Goal: Task Accomplishment & Management: Manage account settings

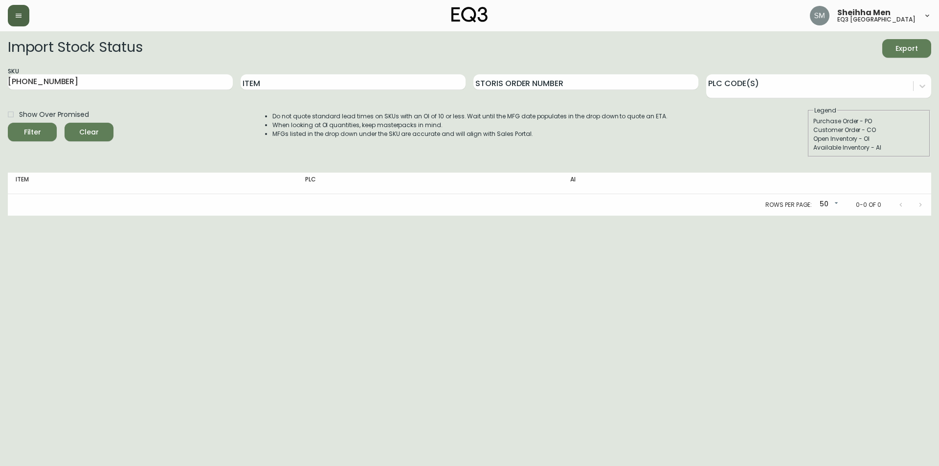
click at [20, 18] on icon "button" at bounding box center [19, 16] width 6 height 4
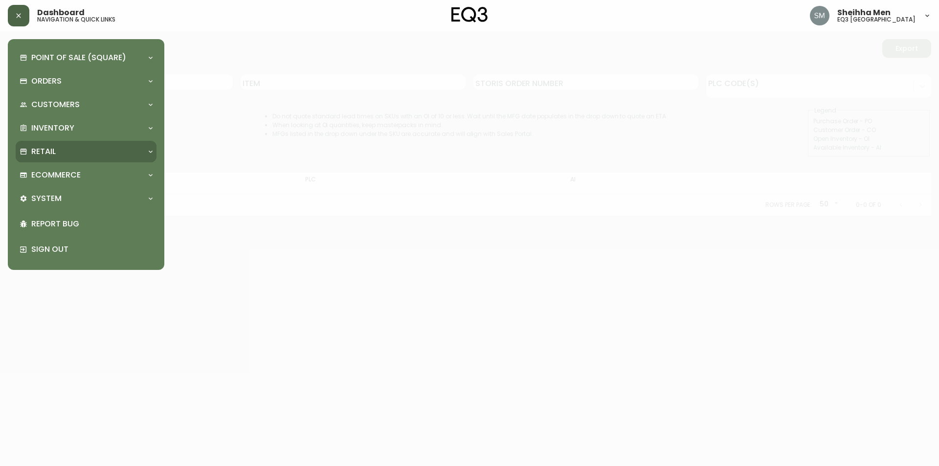
click at [66, 145] on div "Retail" at bounding box center [86, 152] width 141 height 22
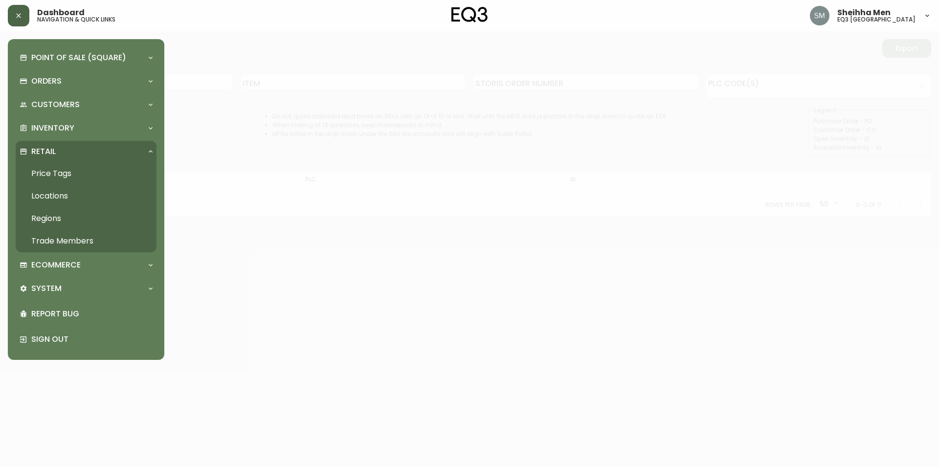
click at [111, 238] on link "Trade Members" at bounding box center [86, 241] width 141 height 23
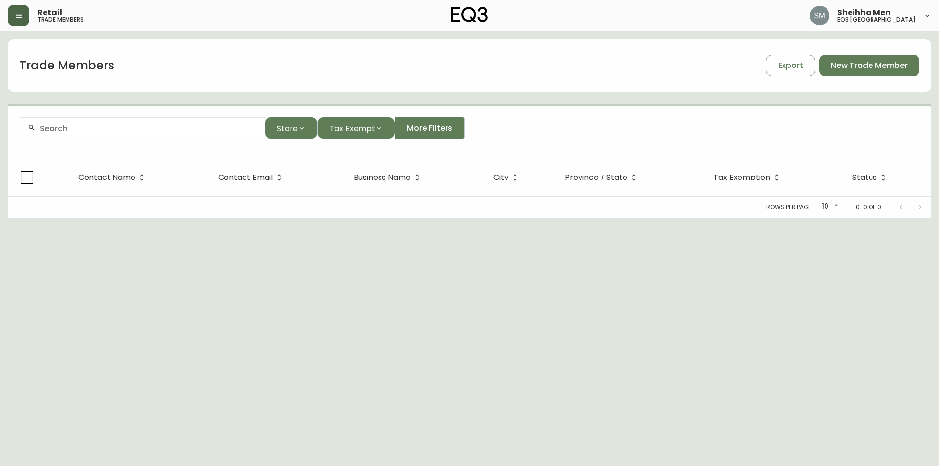
click at [134, 121] on div at bounding box center [142, 128] width 245 height 22
paste input "[EMAIL_ADDRESS][DOMAIN_NAME]"
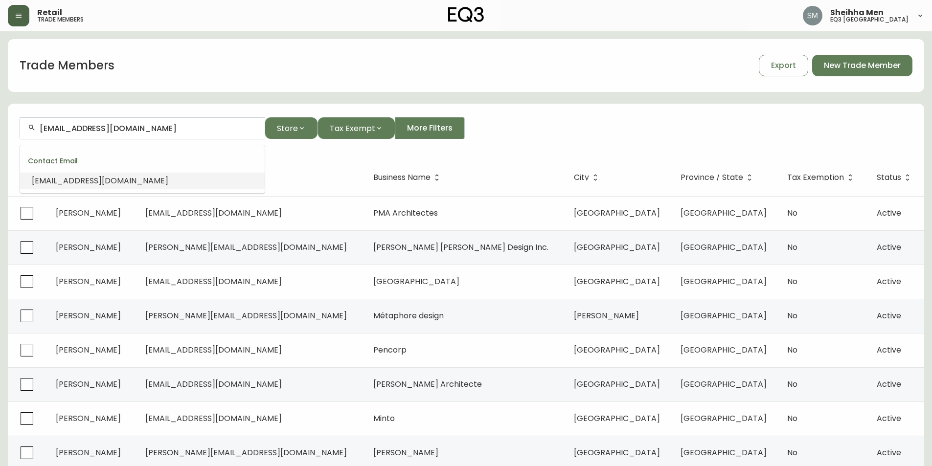
click at [160, 177] on li "[EMAIL_ADDRESS][DOMAIN_NAME]" at bounding box center [142, 181] width 245 height 17
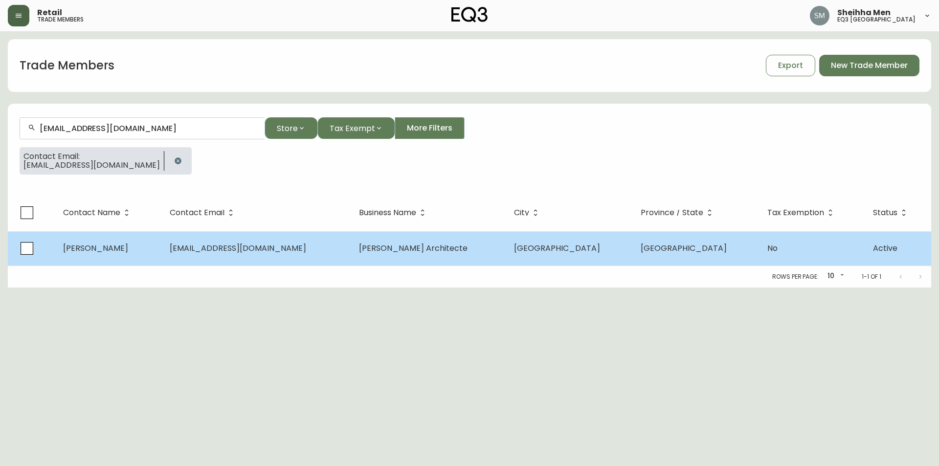
type input "[EMAIL_ADDRESS][DOMAIN_NAME]"
click at [157, 247] on td "[PERSON_NAME]" at bounding box center [108, 248] width 107 height 34
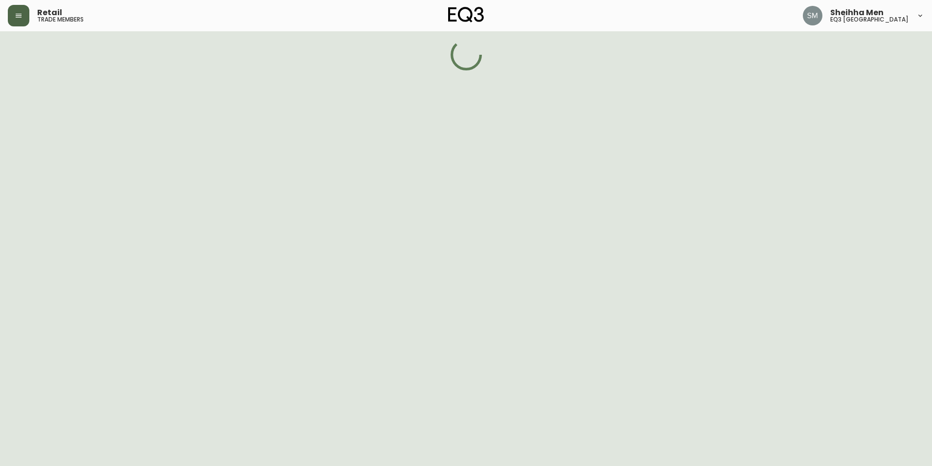
select select "QC"
select select "CA"
select select "CA_EN"
select select "Other"
select select "Architect"
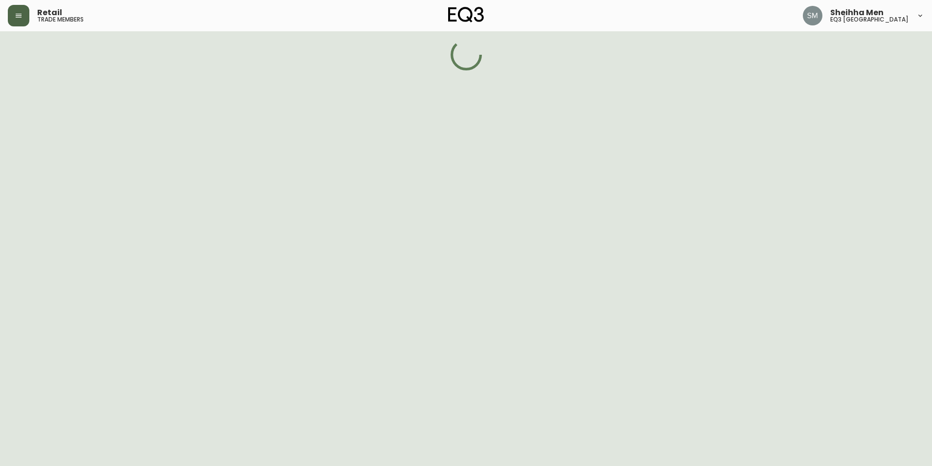
select select "false"
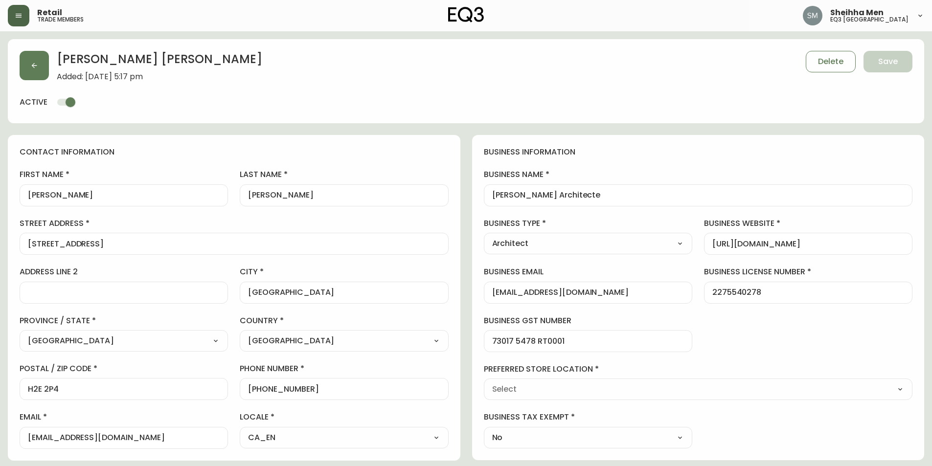
type input "EQ3 [GEOGRAPHIC_DATA]"
select select "cjw10z96r006i6gs06enveott"
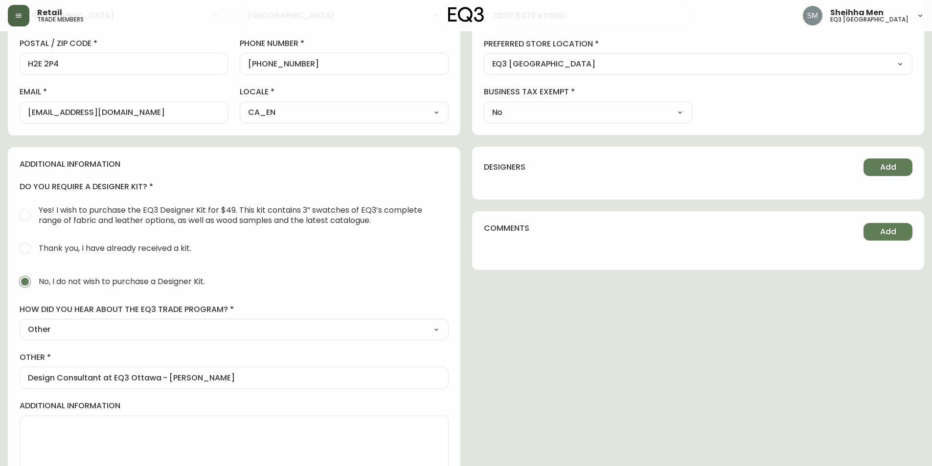
scroll to position [342, 0]
